Goal: Check status: Check status

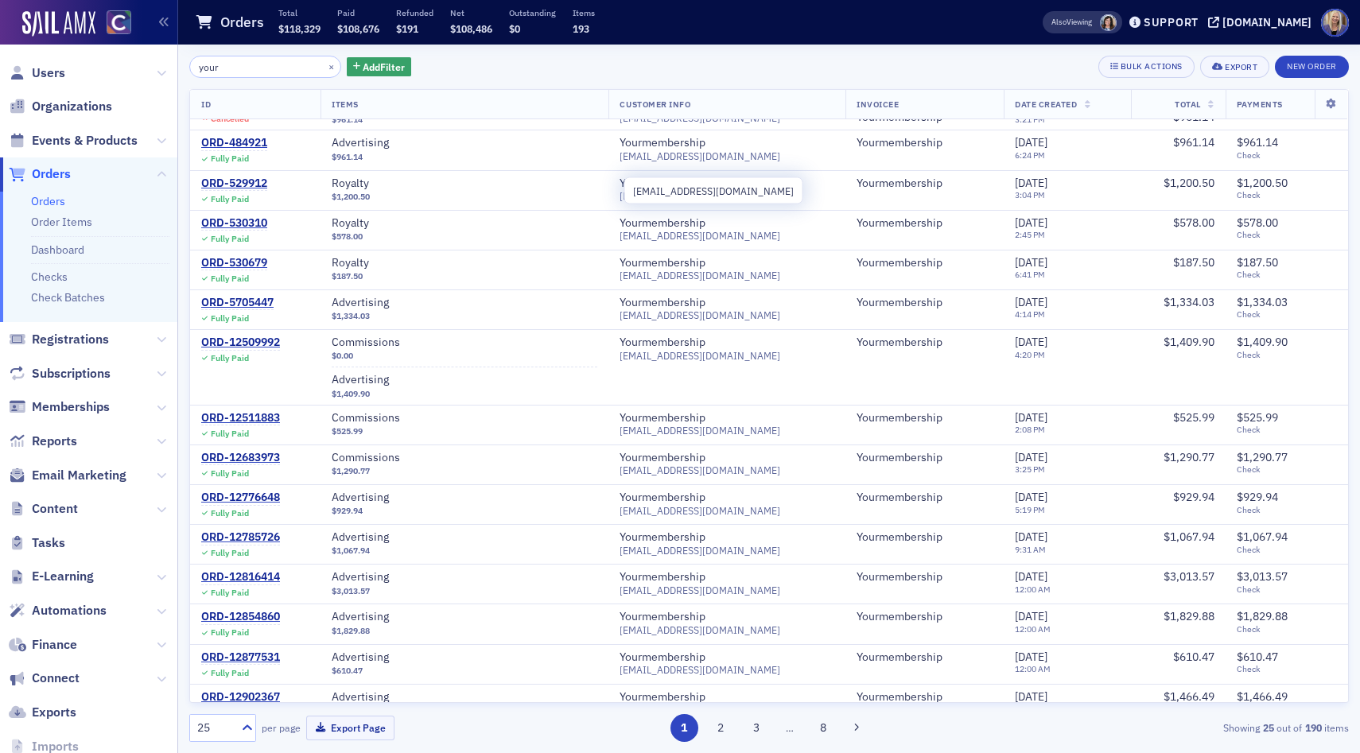
scroll to position [293, 0]
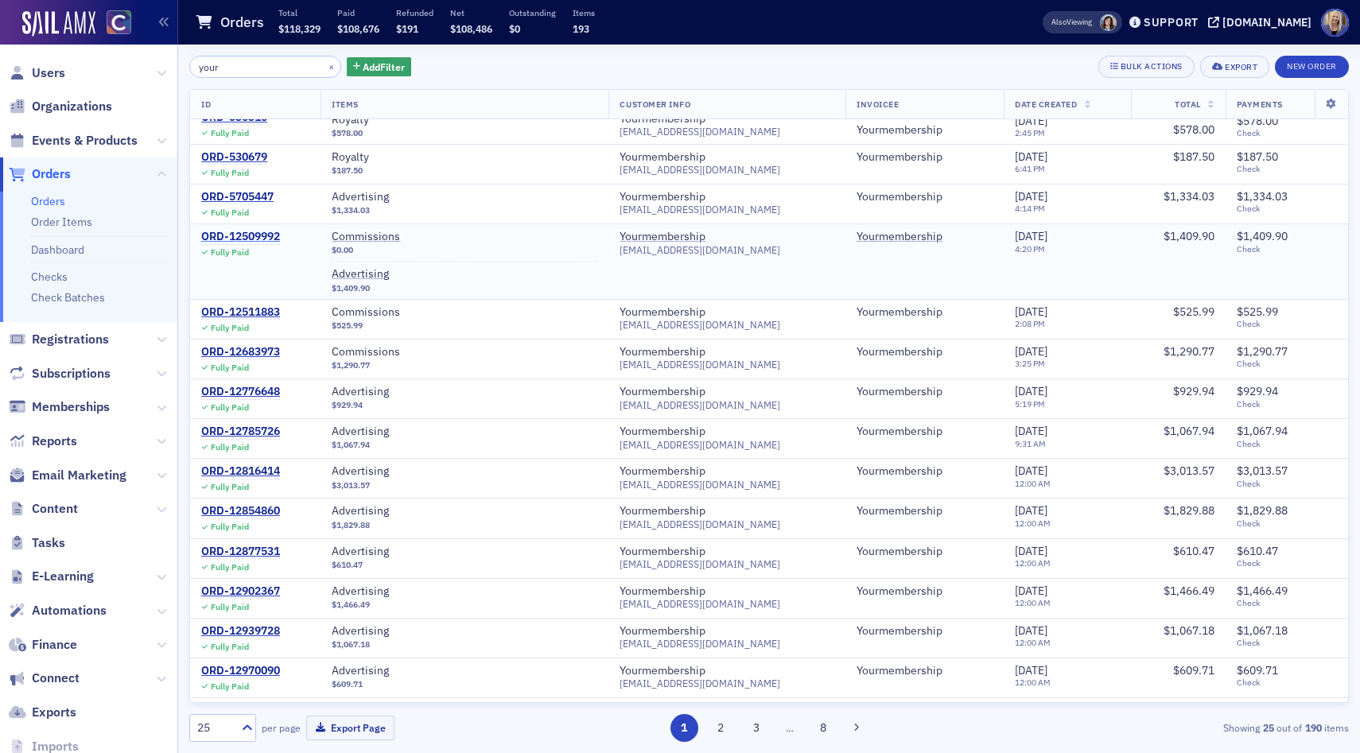
click at [244, 235] on div "ORD-12509992" at bounding box center [240, 237] width 79 height 14
